Goal: Obtain resource: Obtain resource

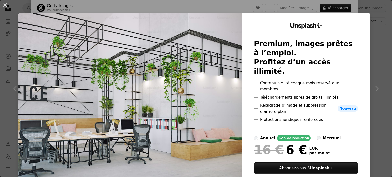
click at [372, 16] on div "An X shape Unsplash+ Premium, images prêtes à l’emploi. Profitez d’un accès ill…" at bounding box center [196, 88] width 392 height 177
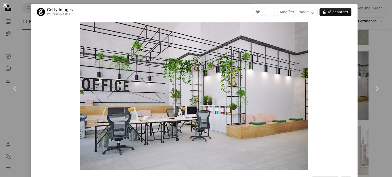
click at [3, 5] on button "An X shape" at bounding box center [5, 5] width 6 height 6
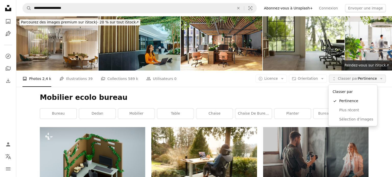
click at [361, 77] on span "Classer par Pertinence" at bounding box center [357, 78] width 39 height 5
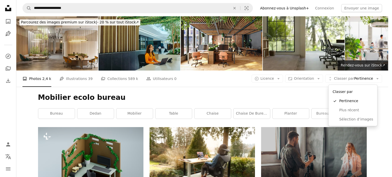
click at [316, 96] on body "**********" at bounding box center [194, 88] width 388 height 177
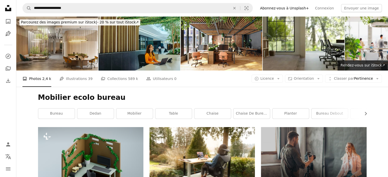
click at [38, 80] on li "A photo Photos 2,4 k" at bounding box center [36, 79] width 29 height 16
click at [11, 8] on icon at bounding box center [8, 8] width 6 height 6
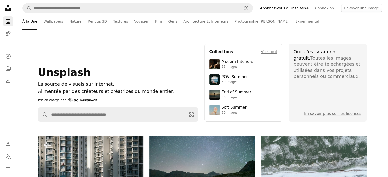
click at [8, 21] on icon "A photo" at bounding box center [8, 21] width 6 height 6
click at [8, 8] on icon "Unsplash logo Accueil Unsplash" at bounding box center [8, 8] width 10 height 10
click at [329, 113] on link "En savoir plus sur les licences" at bounding box center [332, 114] width 57 height 5
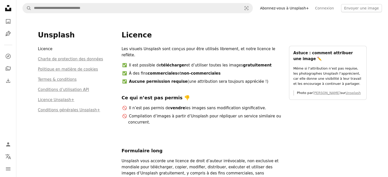
click at [6, 8] on icon at bounding box center [8, 8] width 6 height 6
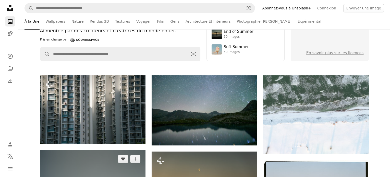
scroll to position [102, 0]
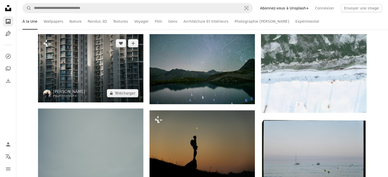
click at [90, 70] on img at bounding box center [90, 68] width 105 height 68
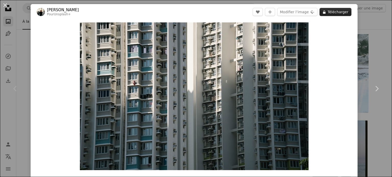
click at [330, 14] on button "A lock Télécharger" at bounding box center [336, 12] width 32 height 8
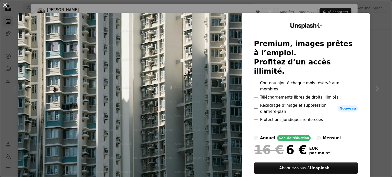
click at [298, 7] on div "An X shape Unsplash+ Premium, images prêtes à l’emploi. Profitez d’un accès ill…" at bounding box center [196, 88] width 392 height 177
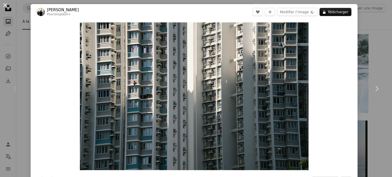
click at [6, 7] on button "An X shape" at bounding box center [5, 5] width 6 height 6
